Goal: Obtain resource: Download file/media

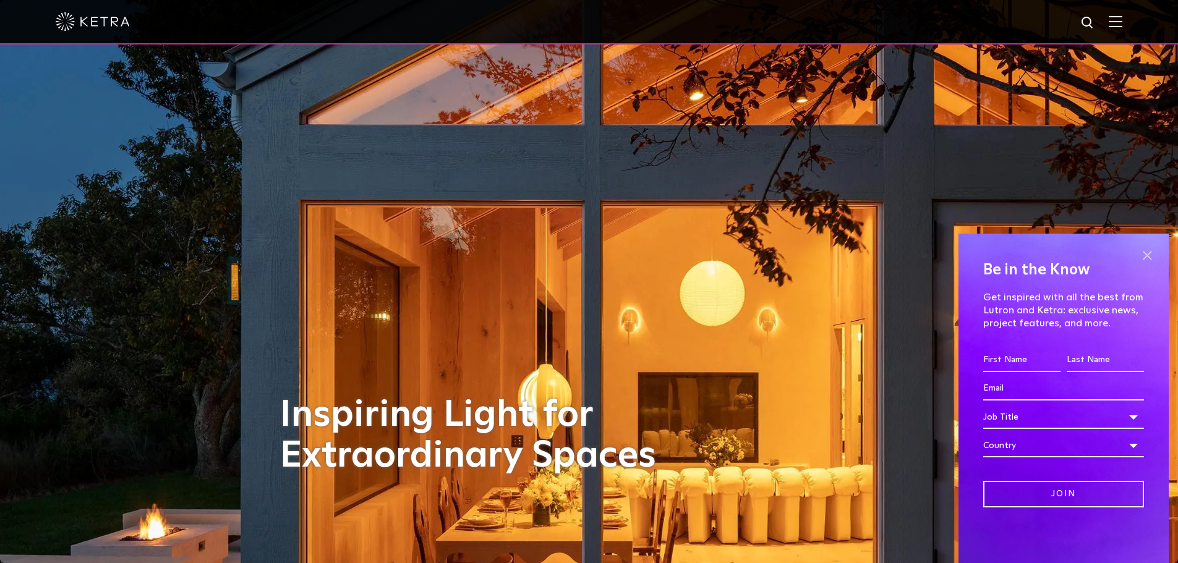
click at [1147, 252] on span at bounding box center [1147, 255] width 19 height 19
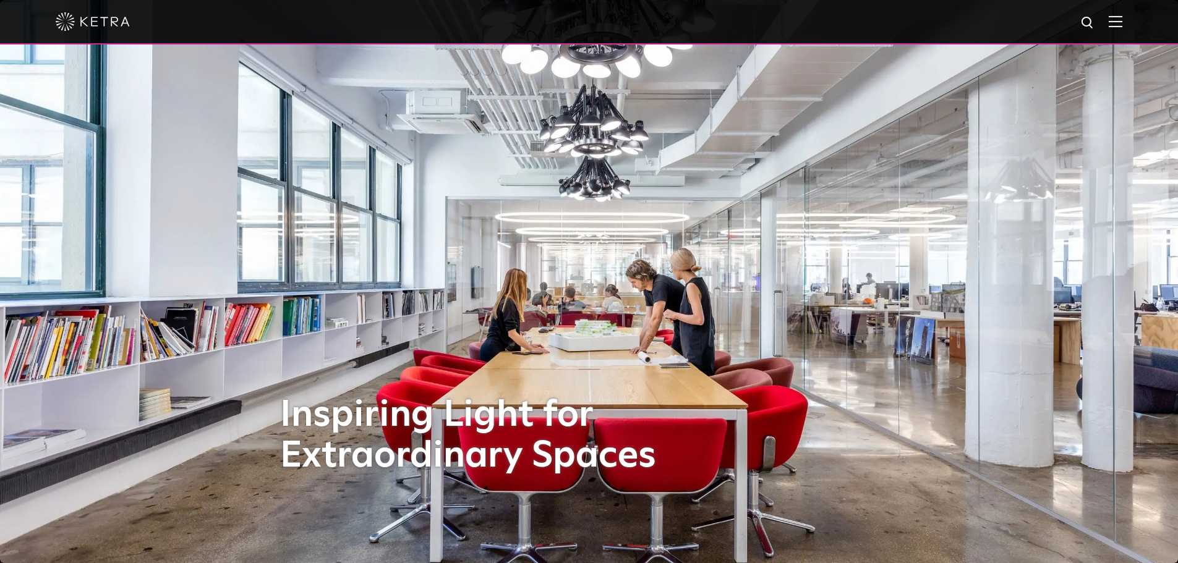
click at [1118, 25] on img at bounding box center [1116, 21] width 14 height 12
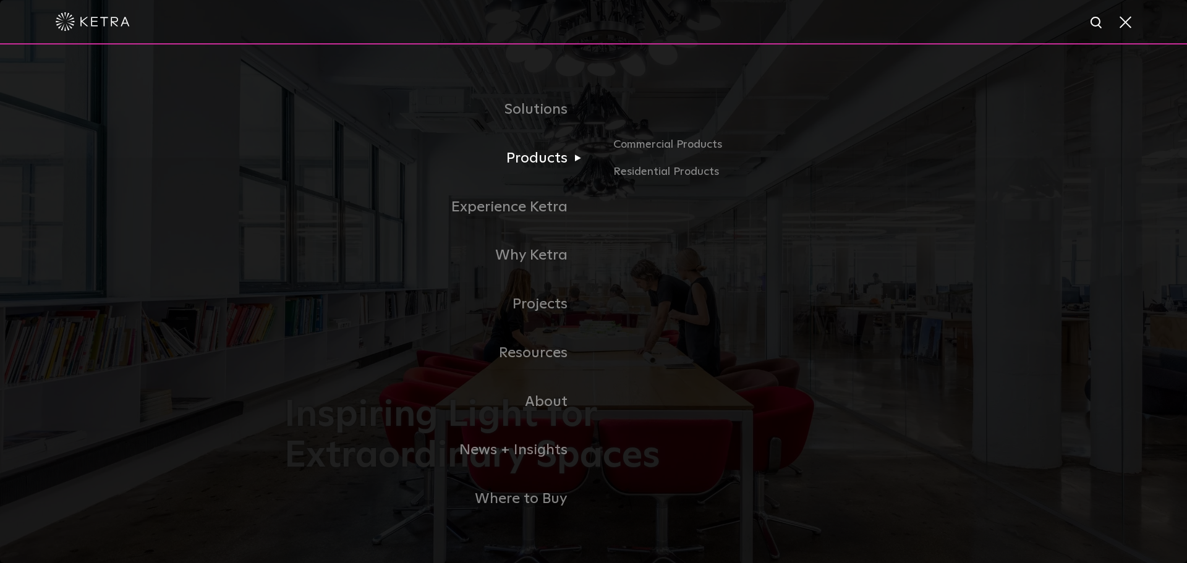
click at [539, 159] on link "Products" at bounding box center [438, 158] width 309 height 49
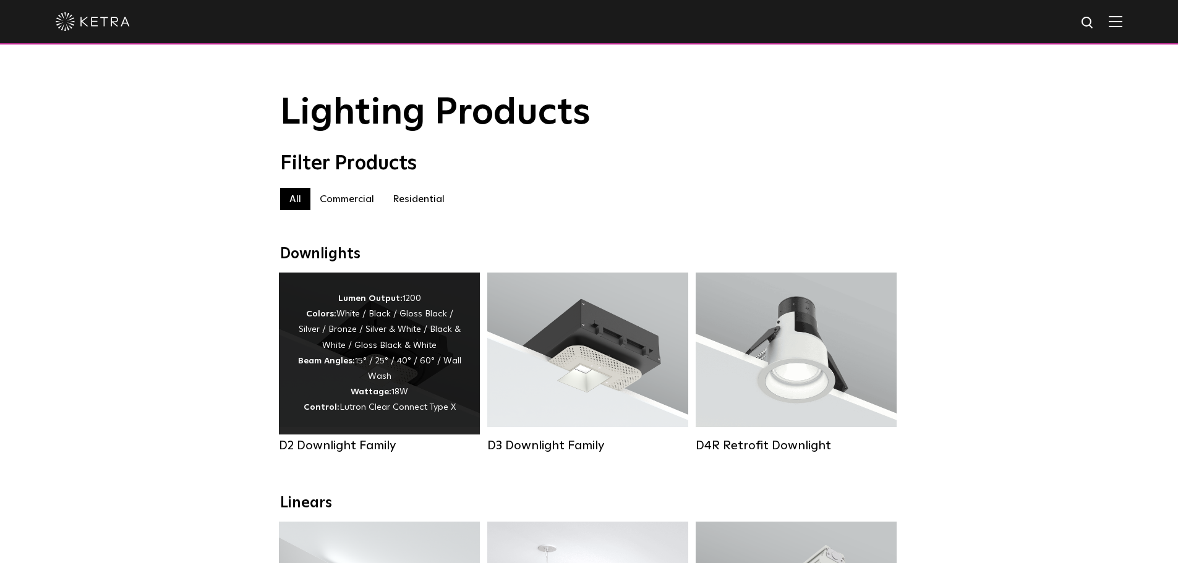
click at [374, 366] on div "Lumen Output: 1200 Colors: White / Black / Gloss Black / Silver / Bronze / Silv…" at bounding box center [379, 353] width 164 height 125
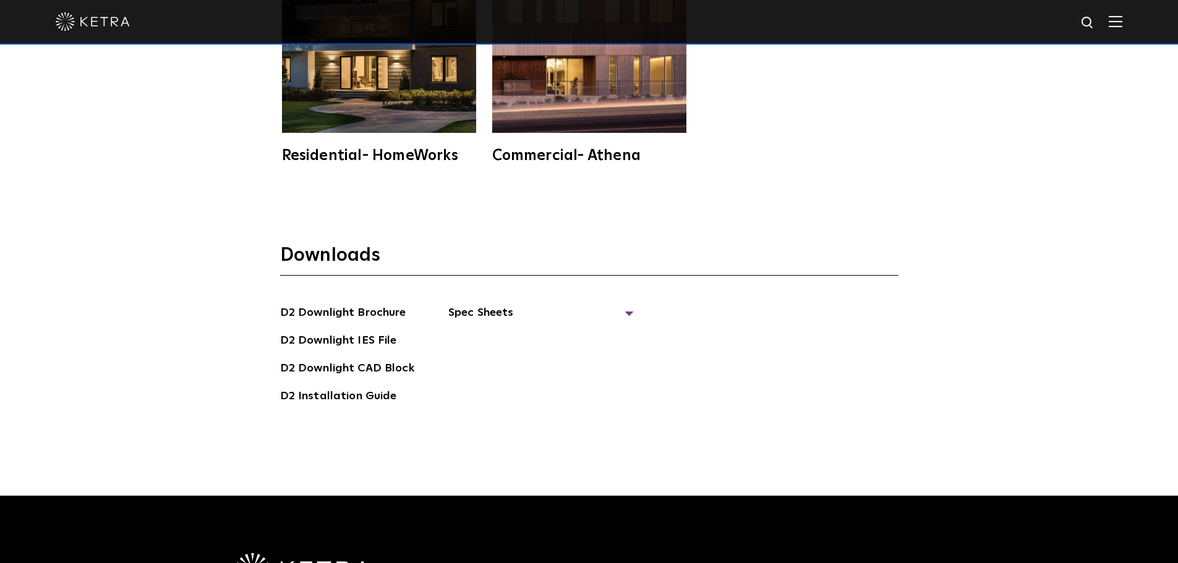
scroll to position [3525, 0]
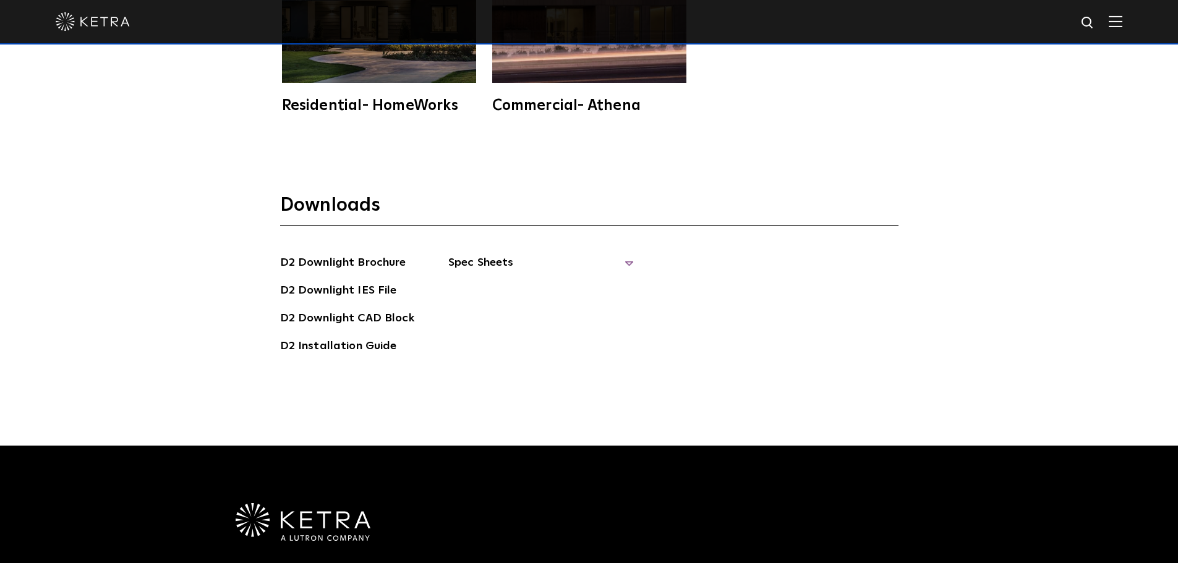
click at [495, 259] on span "Spec Sheets" at bounding box center [541, 267] width 186 height 27
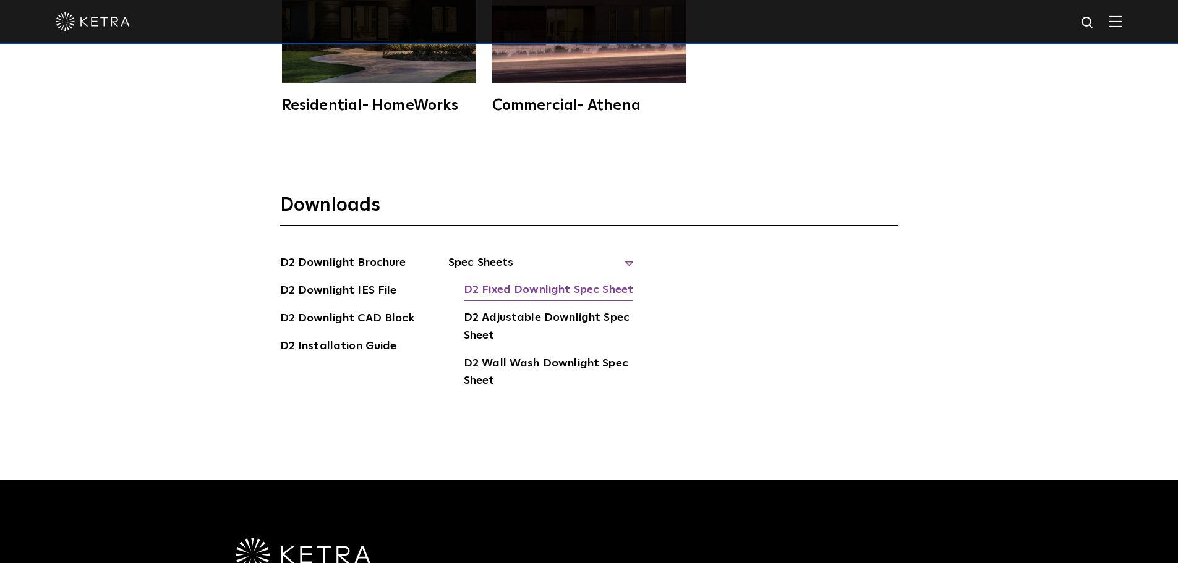
click at [529, 289] on link "D2 Fixed Downlight Spec Sheet" at bounding box center [548, 291] width 169 height 20
